Goal: Task Accomplishment & Management: Use online tool/utility

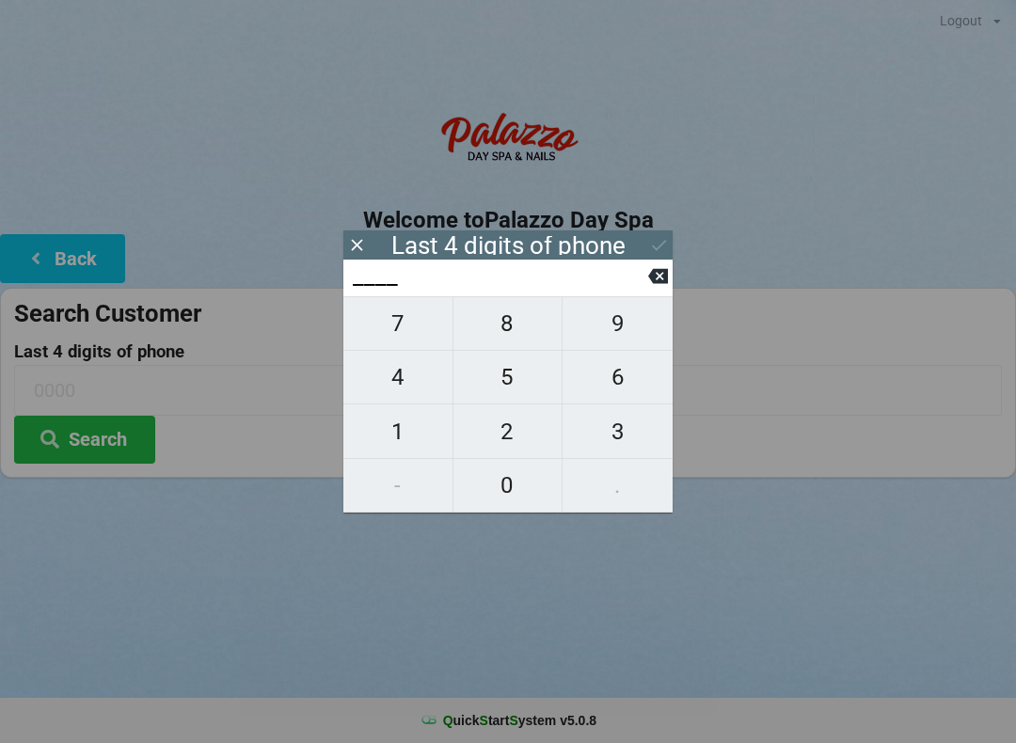
scroll to position [39, 36]
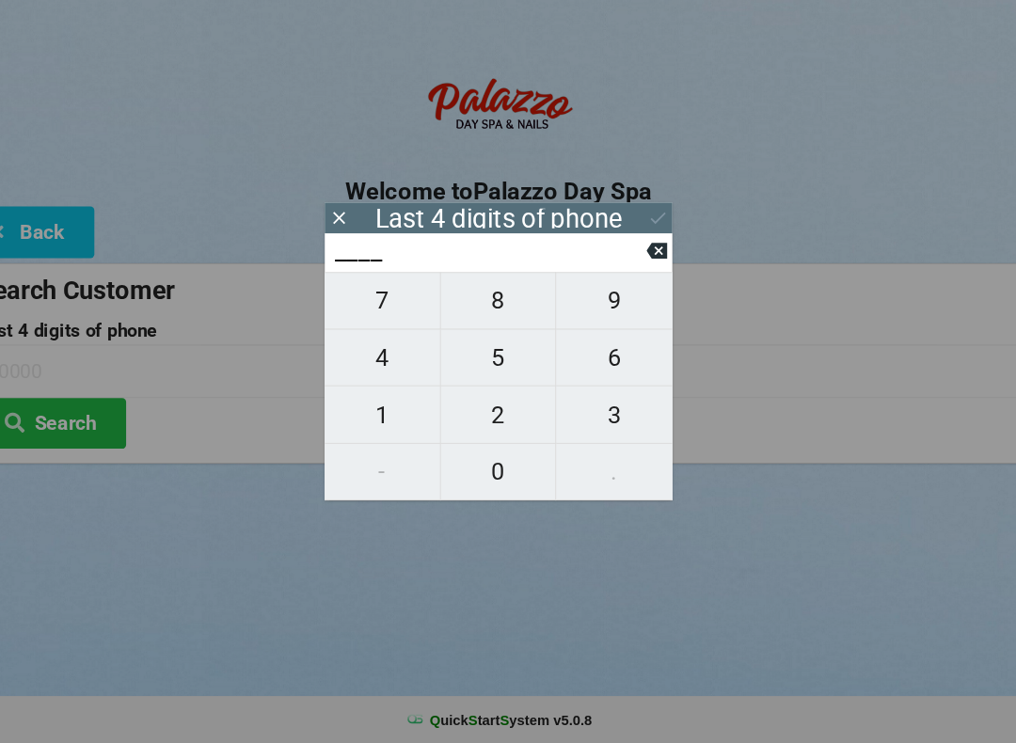
click at [467, 412] on span "2" at bounding box center [508, 432] width 109 height 40
type input "2___"
click at [570, 412] on span "3" at bounding box center [618, 432] width 110 height 40
type input "23__"
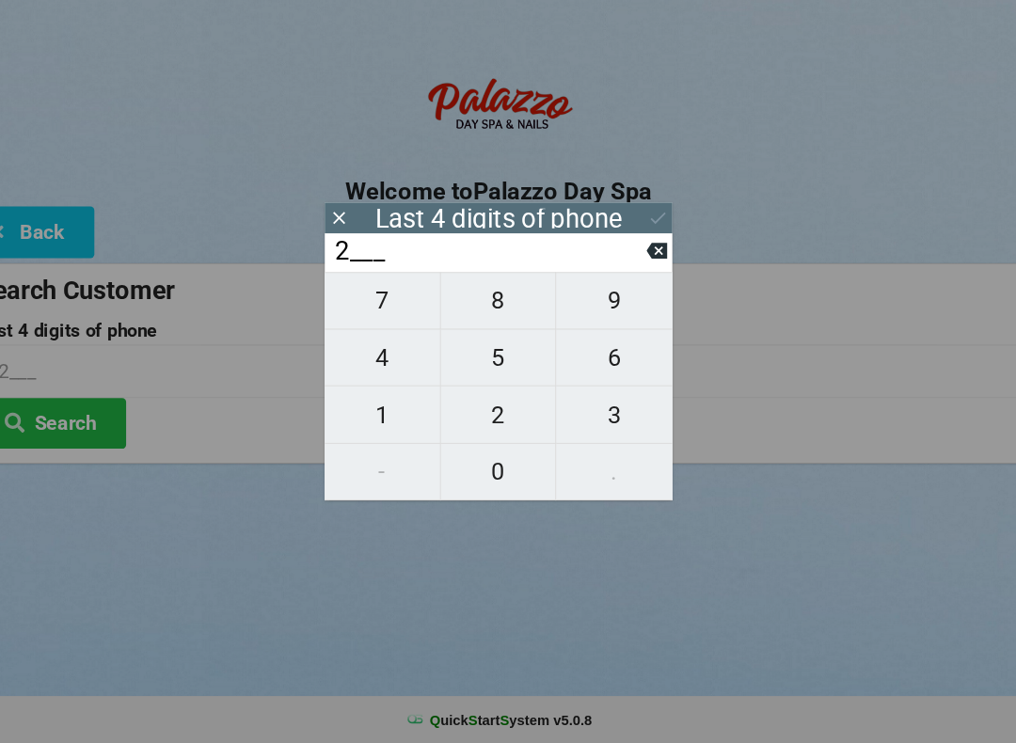
type input "23__"
click at [470, 466] on span "0" at bounding box center [508, 486] width 109 height 40
type input "230_"
click at [358, 304] on span "7" at bounding box center [397, 324] width 109 height 40
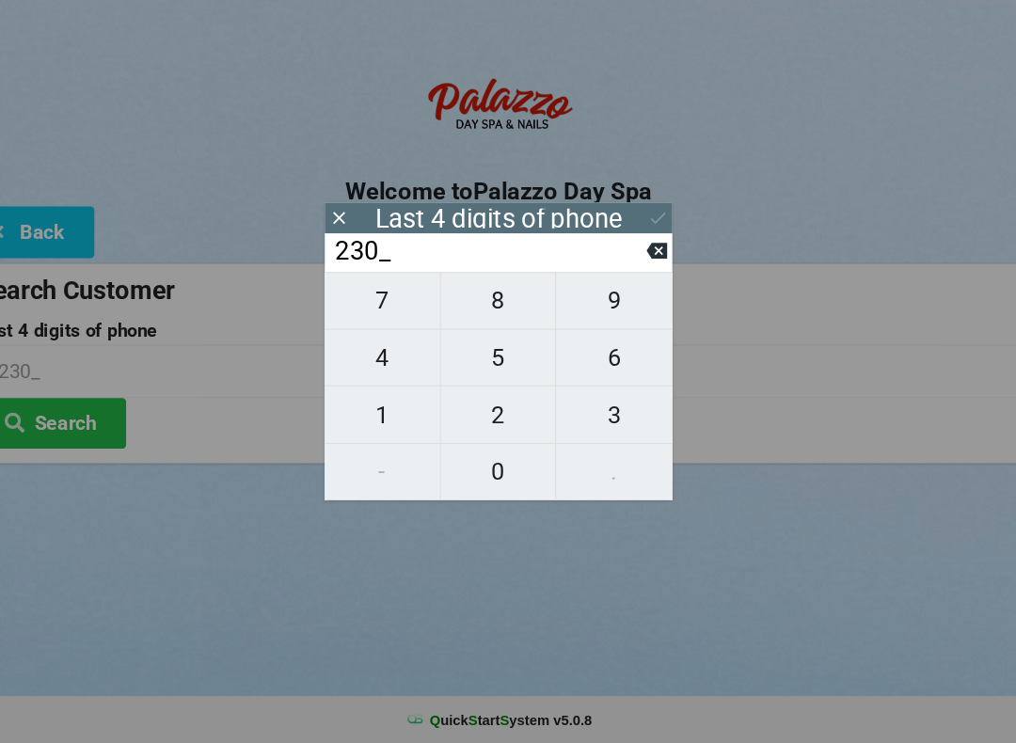
type input "2307"
